Goal: Check status

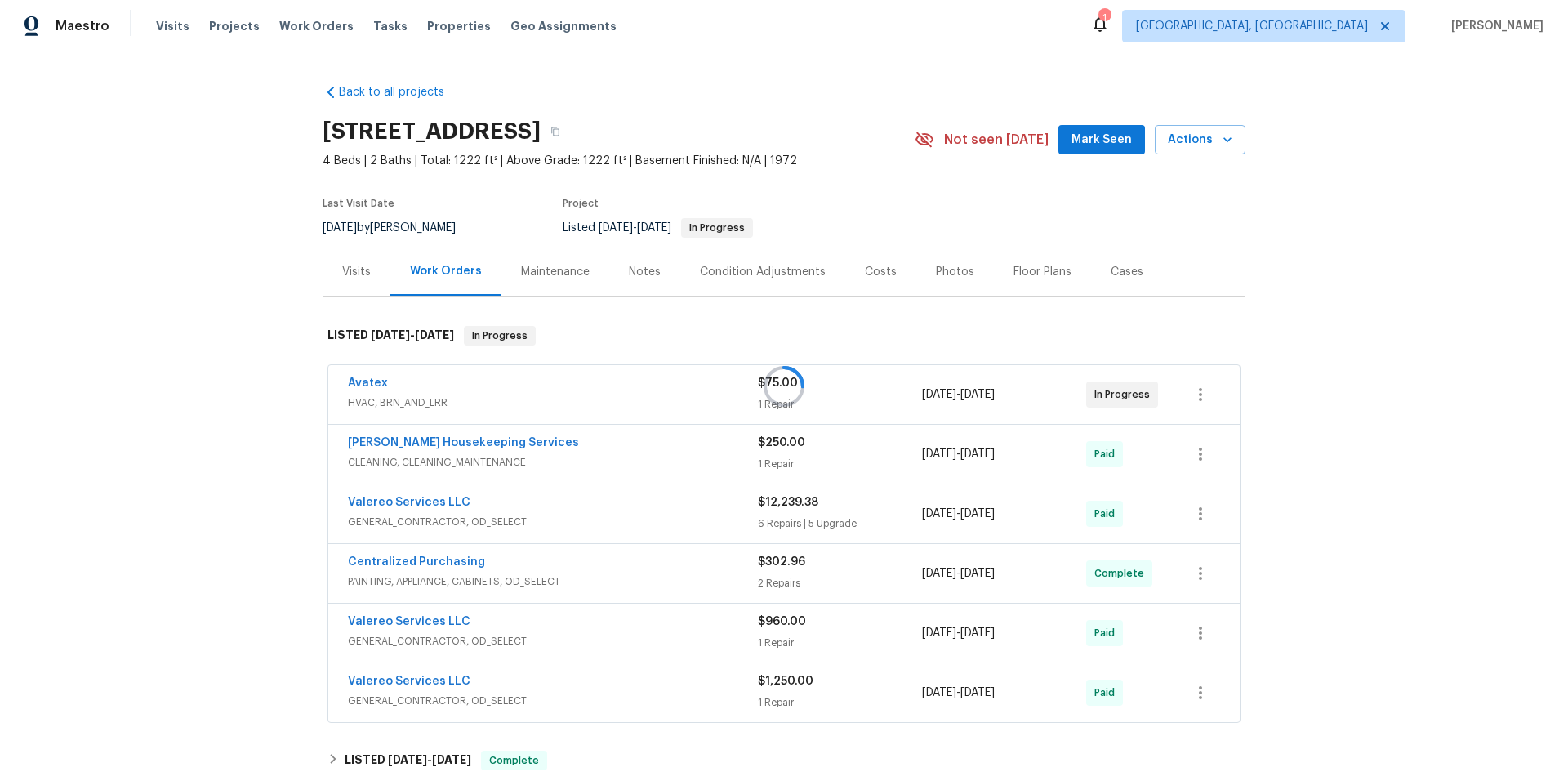
click at [359, 283] on div at bounding box center [784, 386] width 1568 height 772
click at [351, 266] on div "Visits" at bounding box center [355, 272] width 28 height 17
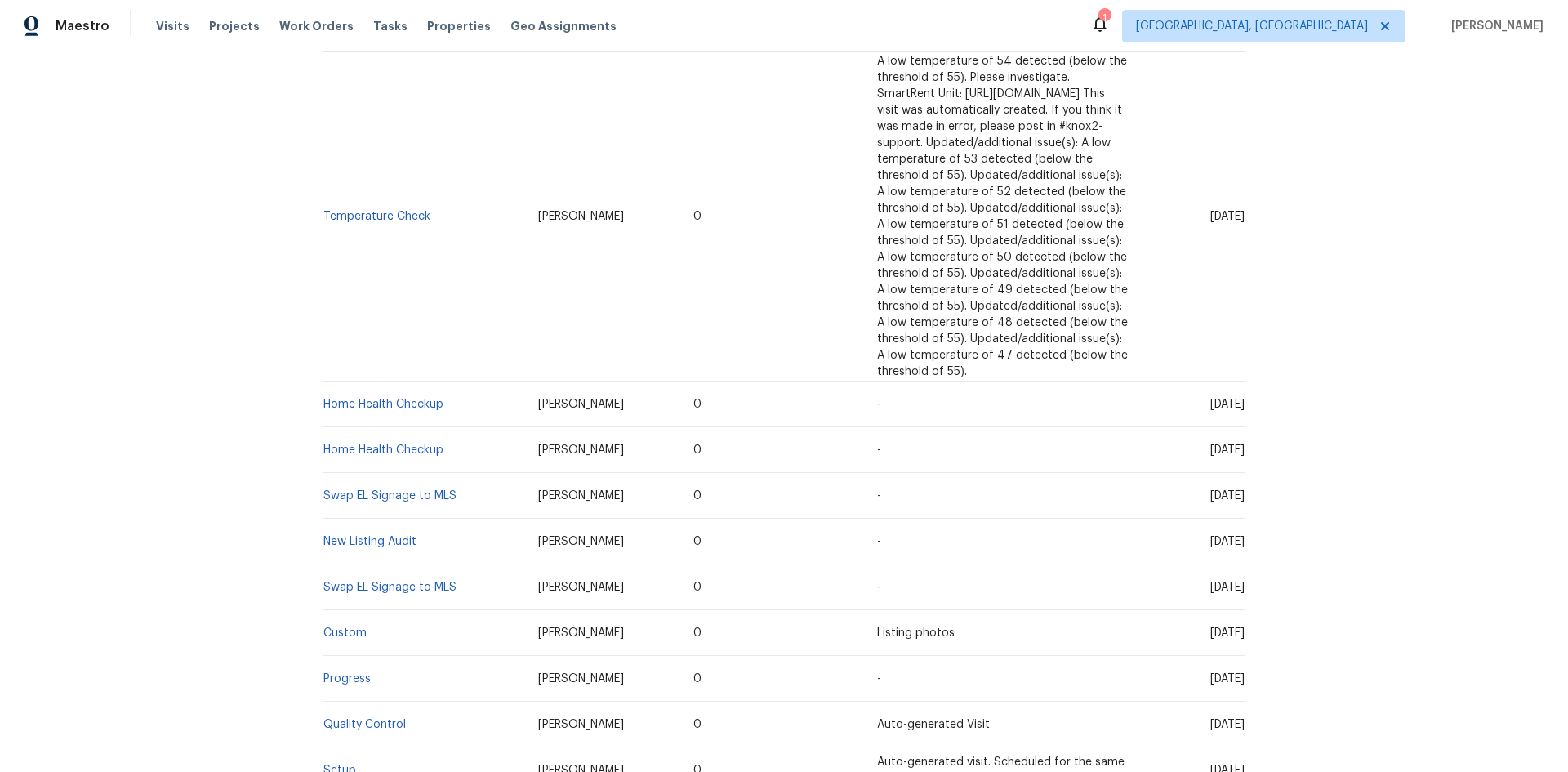
scroll to position [1633, 0]
click at [350, 747] on td "Setup" at bounding box center [423, 769] width 203 height 46
click at [333, 763] on link "Setup" at bounding box center [340, 769] width 33 height 12
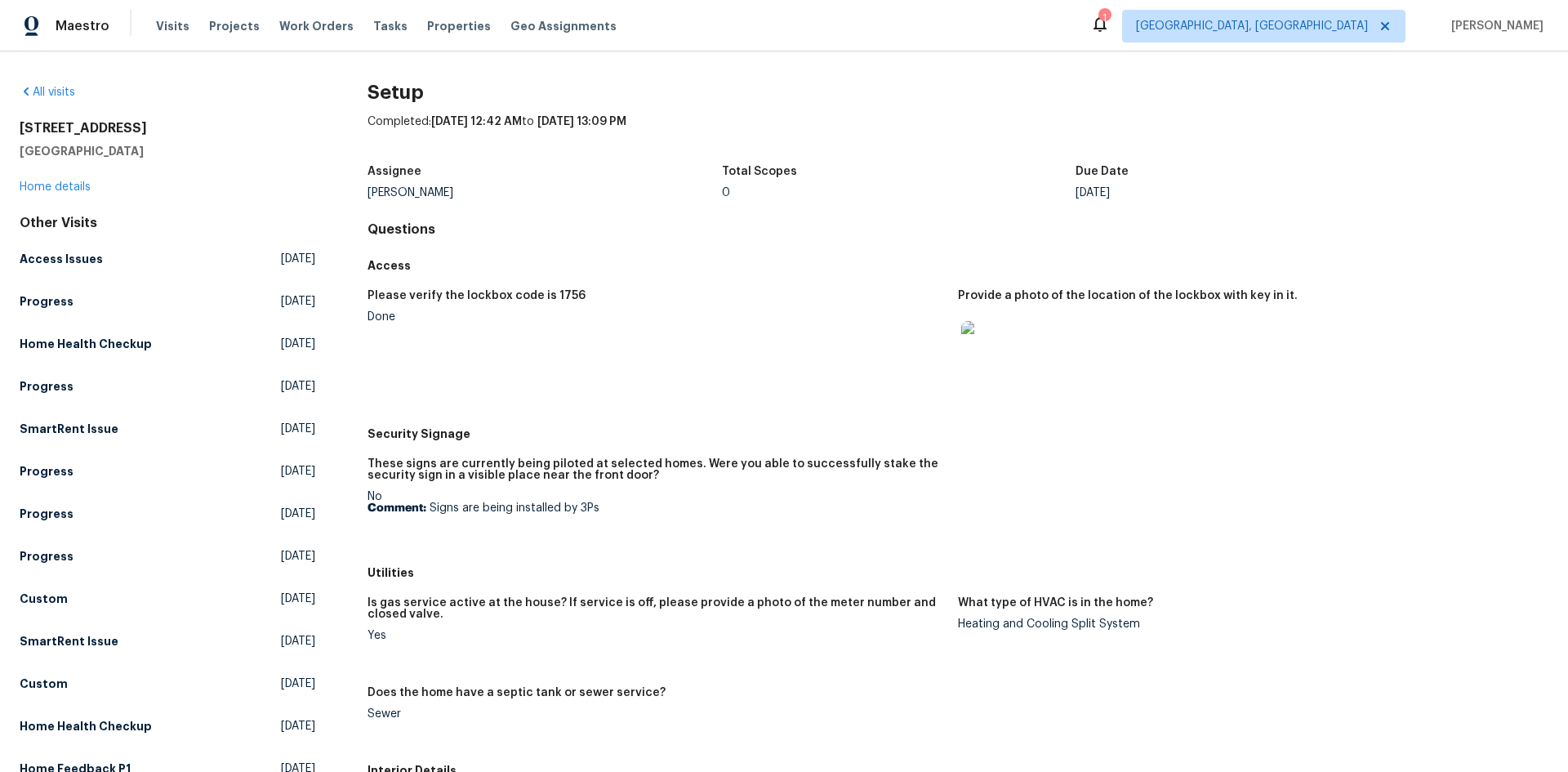
click at [984, 367] on img at bounding box center [987, 347] width 52 height 52
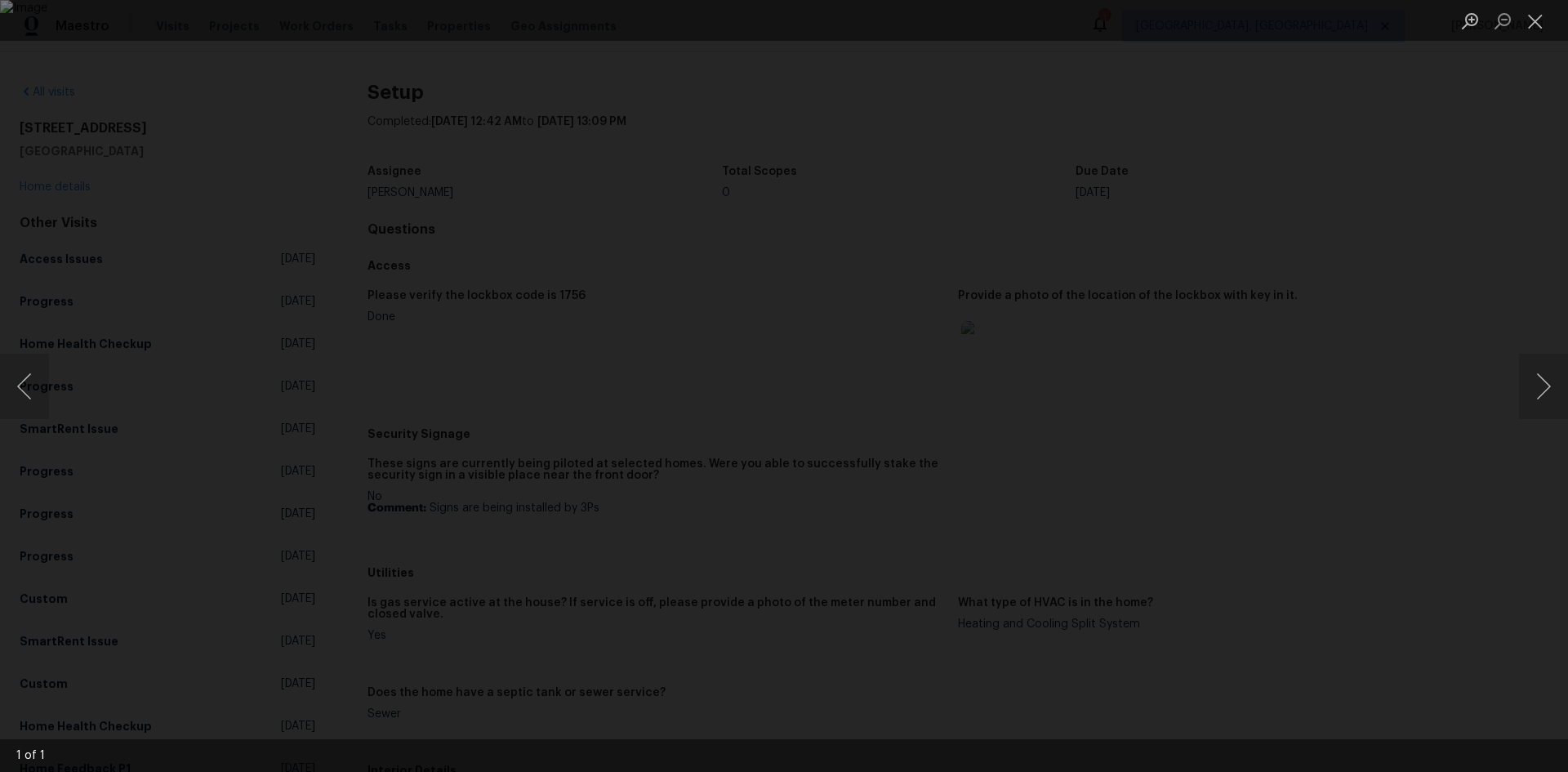
click at [1253, 201] on div "Lightbox" at bounding box center [784, 386] width 1568 height 772
